Goal: Transaction & Acquisition: Purchase product/service

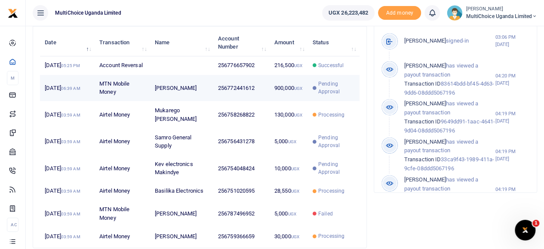
click at [332, 96] on span "Pending Approval" at bounding box center [336, 87] width 37 height 15
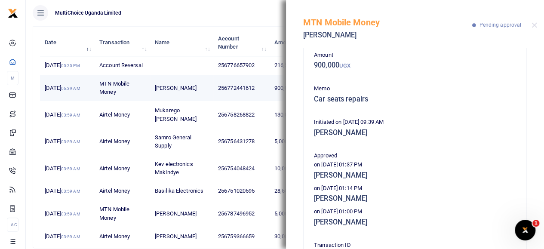
scroll to position [86, 0]
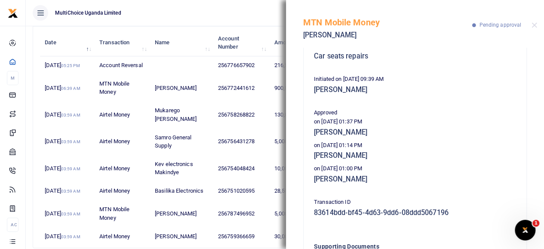
click at [435, 36] on h5 "[PERSON_NAME]" at bounding box center [387, 35] width 169 height 9
click at [536, 26] on button "Close" at bounding box center [535, 25] width 6 height 6
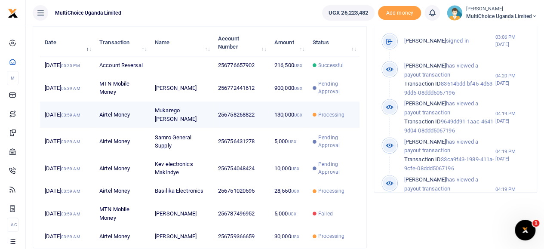
scroll to position [215, 0]
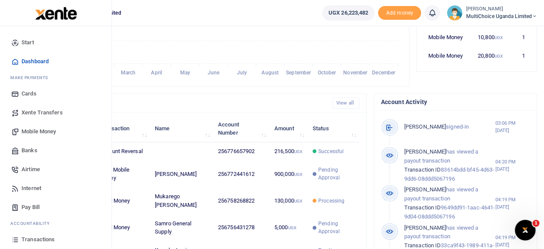
click at [43, 132] on span "Mobile Money" at bounding box center [39, 131] width 34 height 9
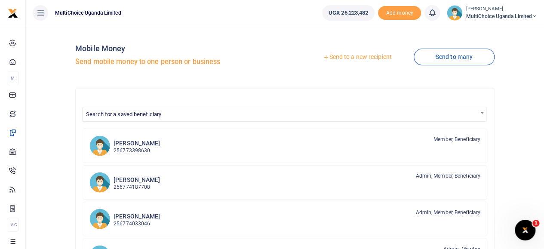
click at [339, 59] on link "Send to a new recipient" at bounding box center [357, 56] width 112 height 15
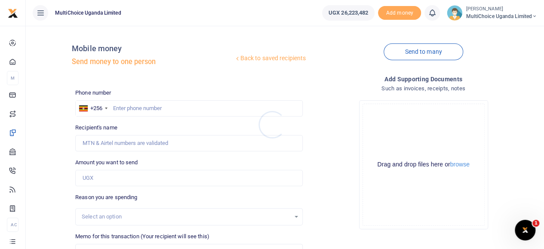
click at [180, 112] on div at bounding box center [272, 124] width 544 height 249
click at [180, 112] on input "text" at bounding box center [189, 108] width 228 height 16
paste input "0704885338"
type input "0704885338"
type input "[PERSON_NAME]"
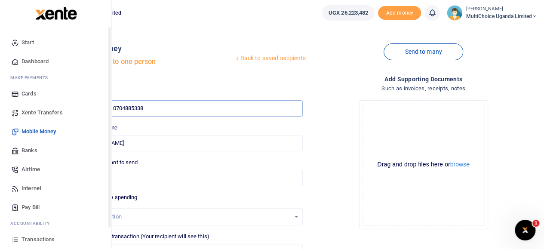
type input "0704885338"
click at [34, 169] on span "Airtime" at bounding box center [31, 169] width 19 height 9
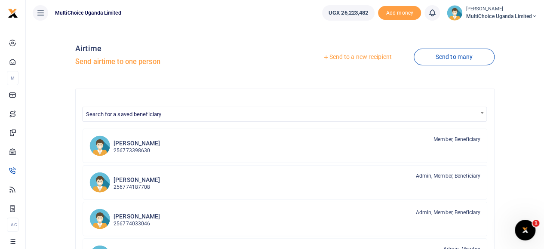
click at [362, 57] on link "Send to a new recipient" at bounding box center [357, 56] width 112 height 15
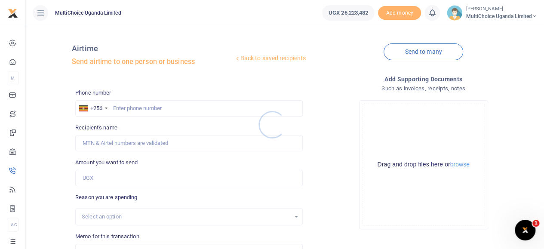
click at [149, 104] on div at bounding box center [272, 124] width 544 height 249
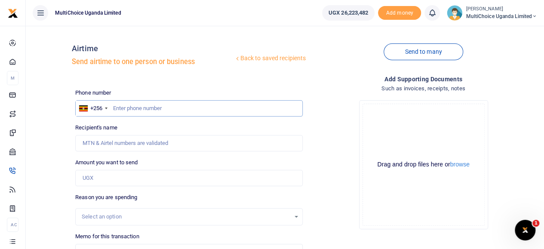
click at [144, 108] on input "text" at bounding box center [189, 108] width 228 height 16
paste input "0704885338"
type input "0704885338"
type input "Orena Aarongad"
type input "0704885338"
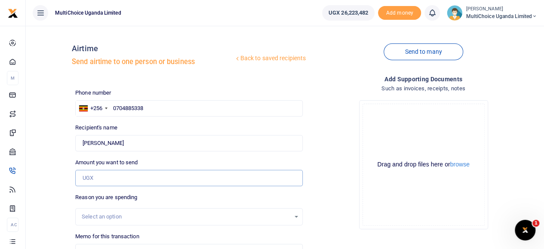
click at [141, 176] on input "Amount you want to send" at bounding box center [189, 178] width 228 height 16
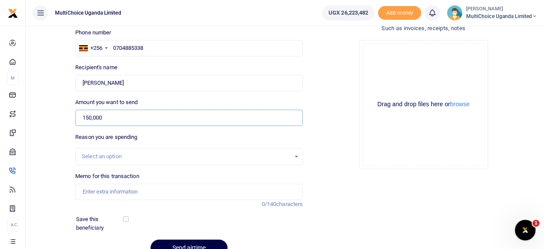
scroll to position [86, 0]
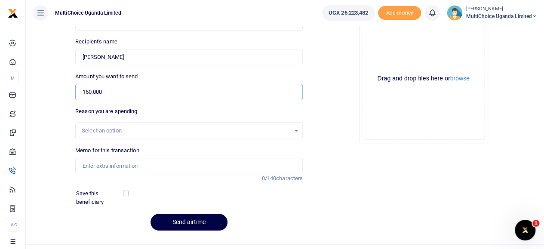
type input "150,000"
click at [103, 164] on input "Memo for this transaction" at bounding box center [189, 166] width 228 height 16
click at [150, 167] on input "Staff benefits August 25" at bounding box center [189, 166] width 228 height 16
type input "Staff benefits August 25"
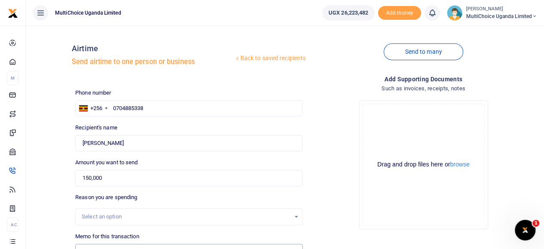
scroll to position [103, 0]
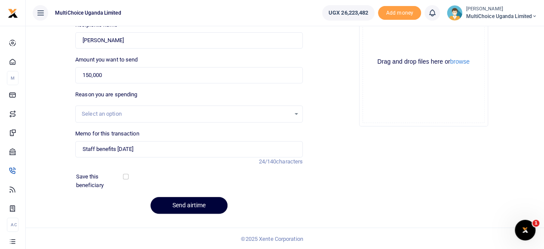
click at [210, 205] on button "Send airtime" at bounding box center [189, 205] width 77 height 17
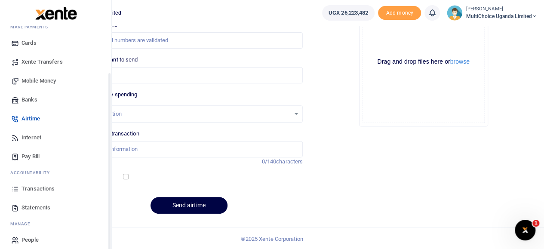
scroll to position [58, 0]
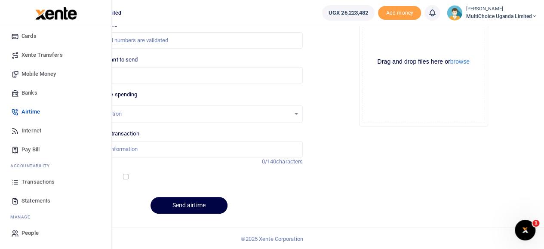
click at [30, 185] on span "Transactions" at bounding box center [38, 182] width 33 height 9
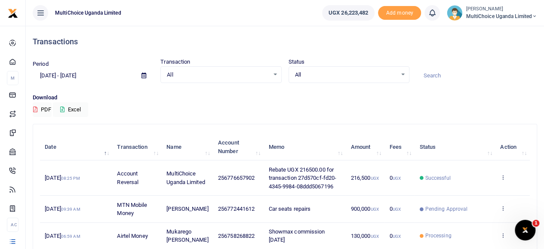
click at [404, 69] on div "All Select an option... All Processing Successful Pending Declined Failed" at bounding box center [349, 74] width 121 height 17
click at [404, 78] on div "All Select an option..." at bounding box center [349, 74] width 120 height 9
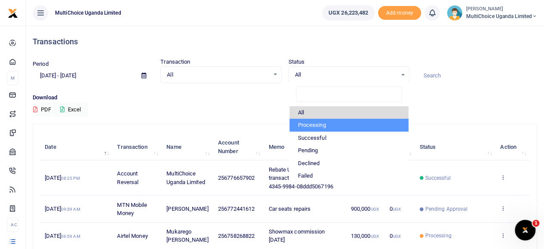
click at [333, 123] on li "Processing" at bounding box center [349, 125] width 119 height 13
select select "PROCESSING"
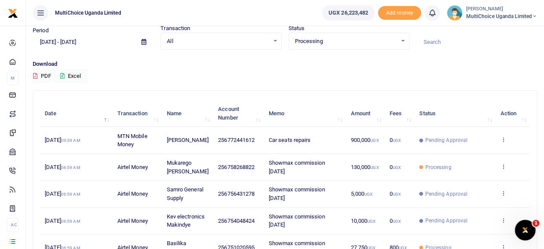
scroll to position [29, 0]
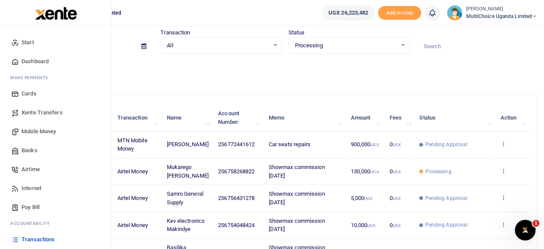
click at [33, 239] on span "Transactions" at bounding box center [38, 239] width 33 height 9
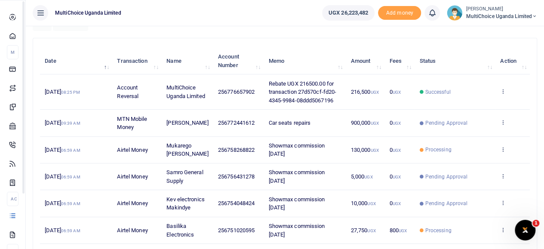
scroll to position [58, 0]
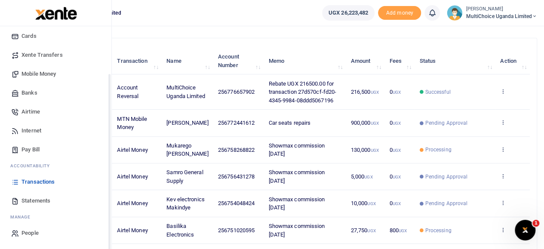
click at [32, 183] on span "Transactions" at bounding box center [38, 182] width 33 height 9
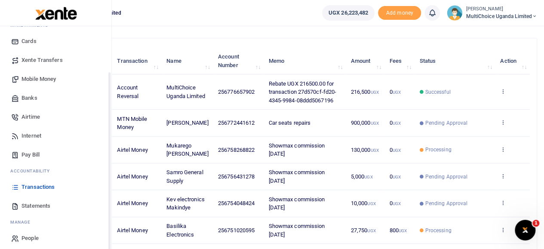
scroll to position [58, 0]
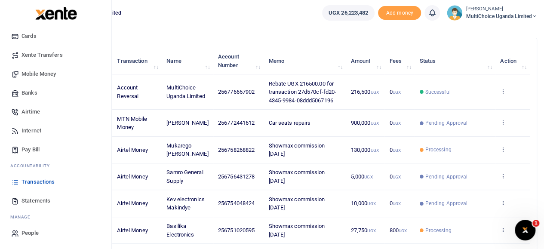
click at [35, 181] on span "Transactions" at bounding box center [38, 182] width 33 height 9
